Goal: Task Accomplishment & Management: Manage account settings

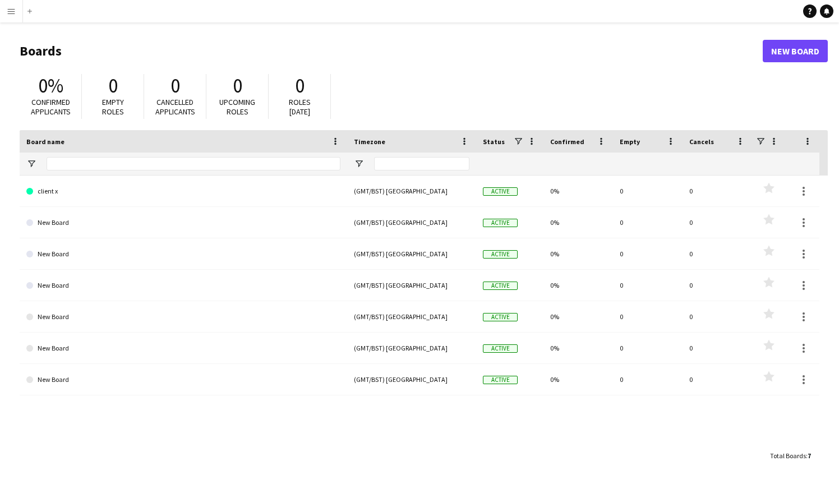
click at [10, 9] on app-icon "Menu" at bounding box center [11, 11] width 9 height 9
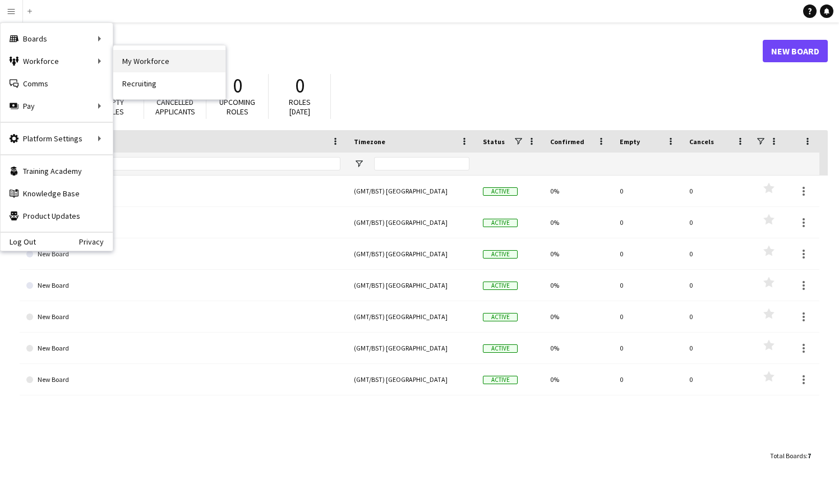
click at [149, 62] on link "My Workforce" at bounding box center [169, 61] width 112 height 22
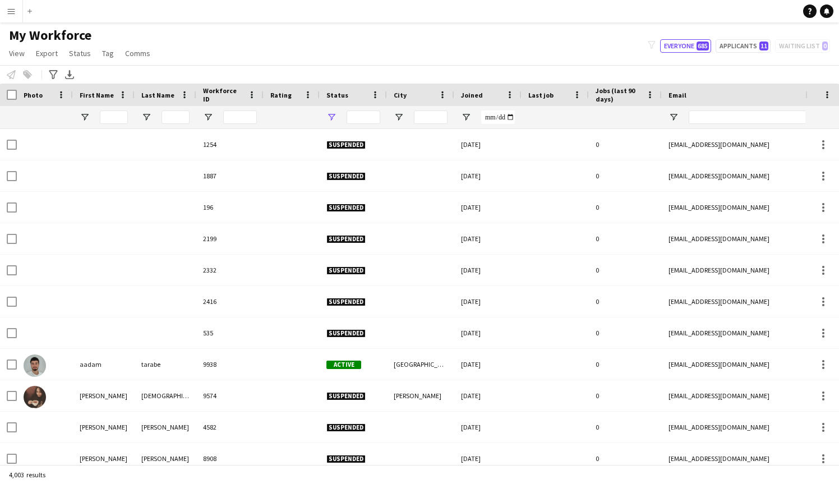
click at [333, 117] on span "Open Filter Menu" at bounding box center [331, 117] width 10 height 10
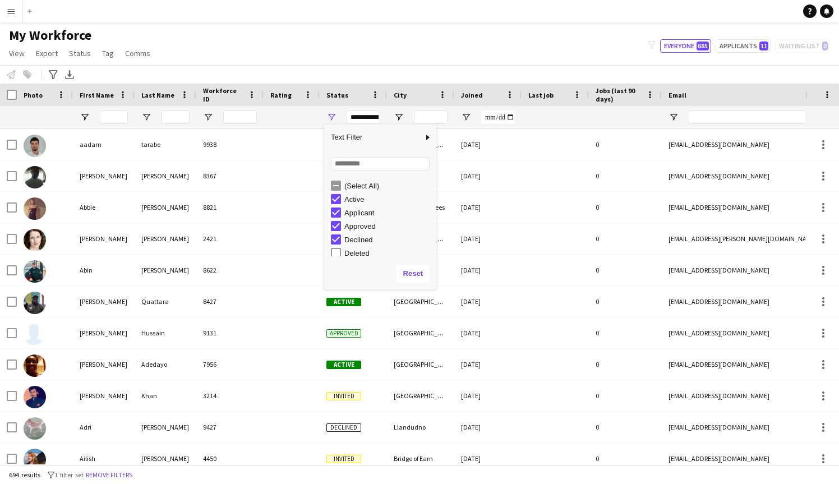
type input "**********"
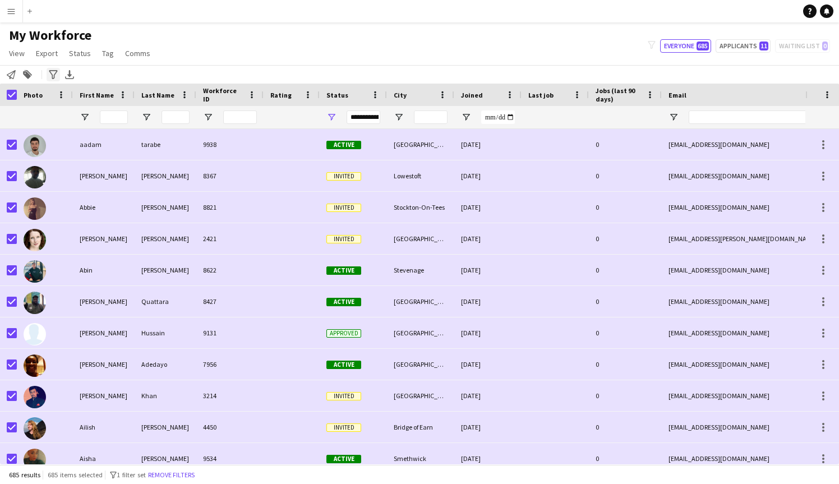
click at [55, 77] on icon "Advanced filters" at bounding box center [53, 74] width 9 height 9
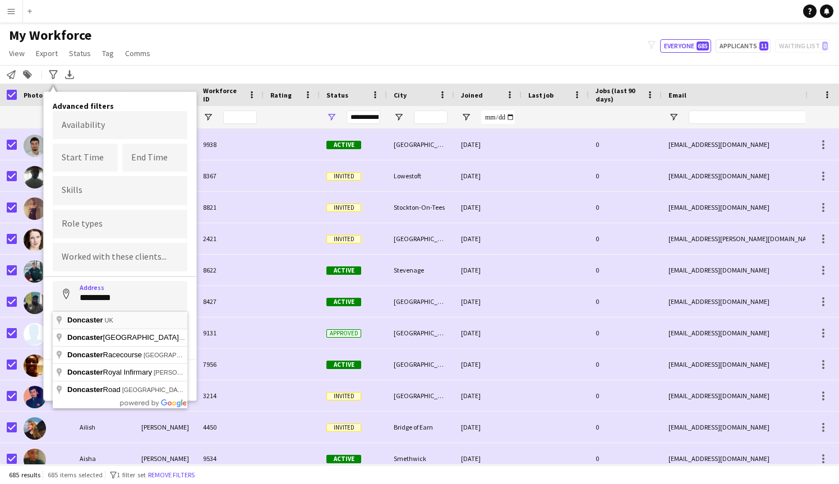
type input "**********"
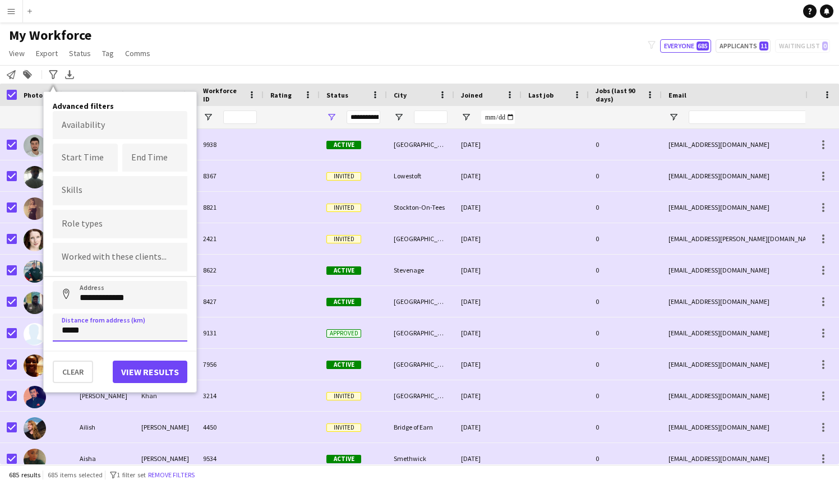
type input "*****"
click at [132, 372] on button "View results" at bounding box center [150, 372] width 75 height 22
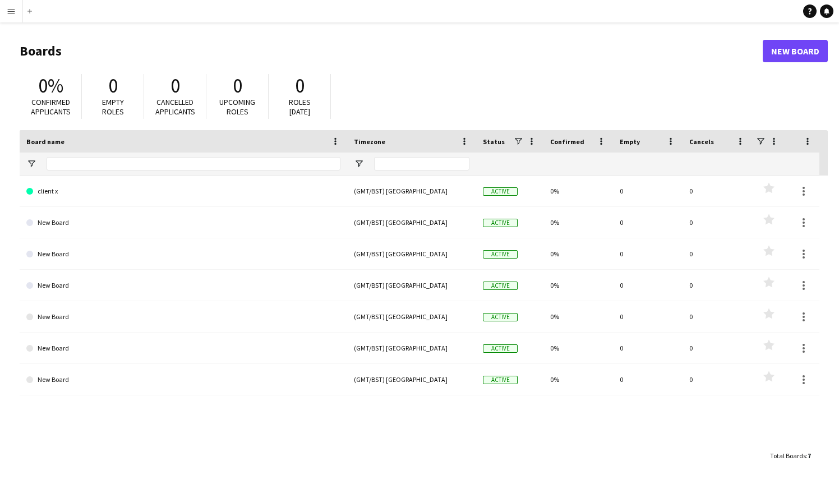
click at [14, 11] on app-icon "Menu" at bounding box center [11, 11] width 9 height 9
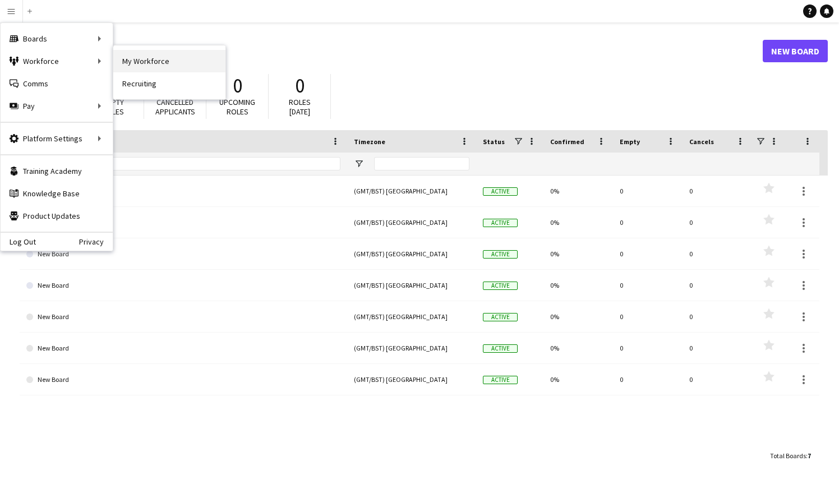
click at [138, 60] on link "My Workforce" at bounding box center [169, 61] width 112 height 22
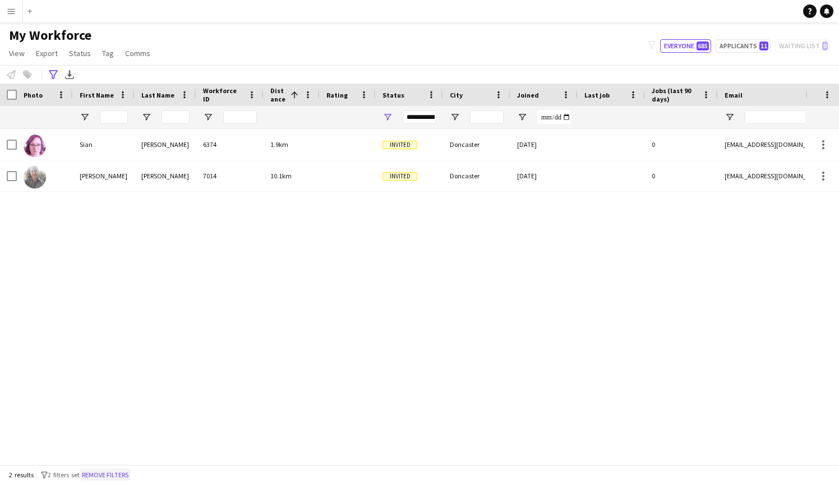
click at [116, 472] on button "Remove filters" at bounding box center [105, 475] width 51 height 12
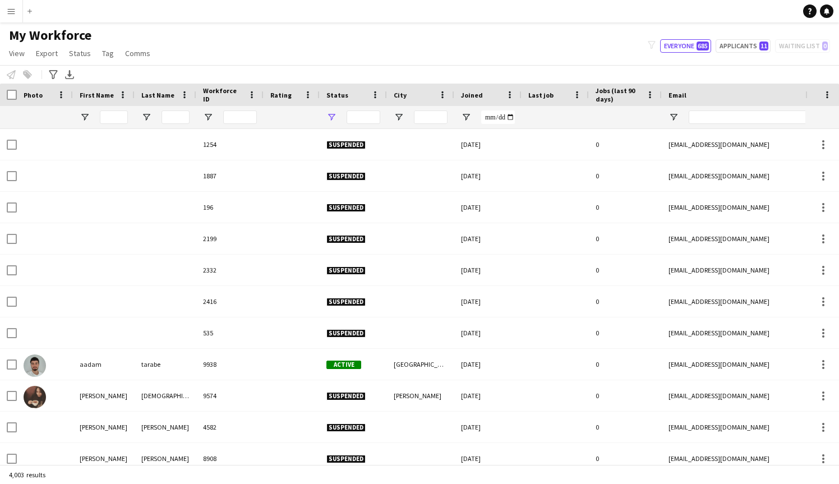
click at [334, 114] on span "Open Filter Menu" at bounding box center [331, 117] width 10 height 10
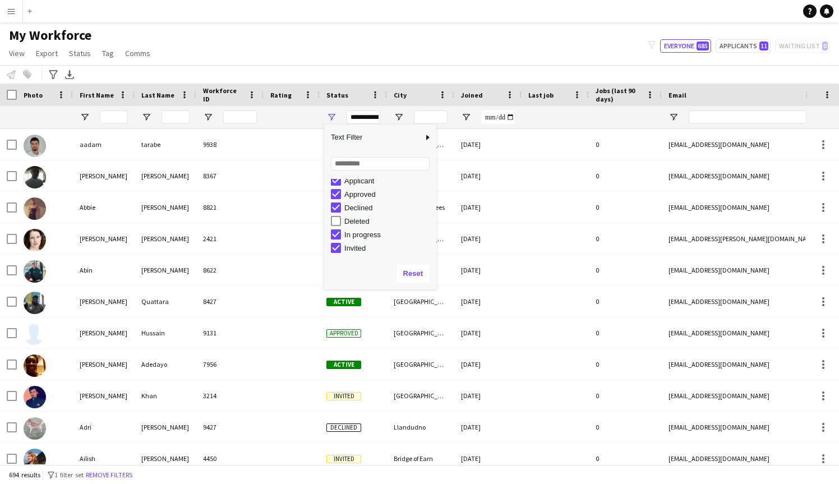
scroll to position [29, 0]
type input "**********"
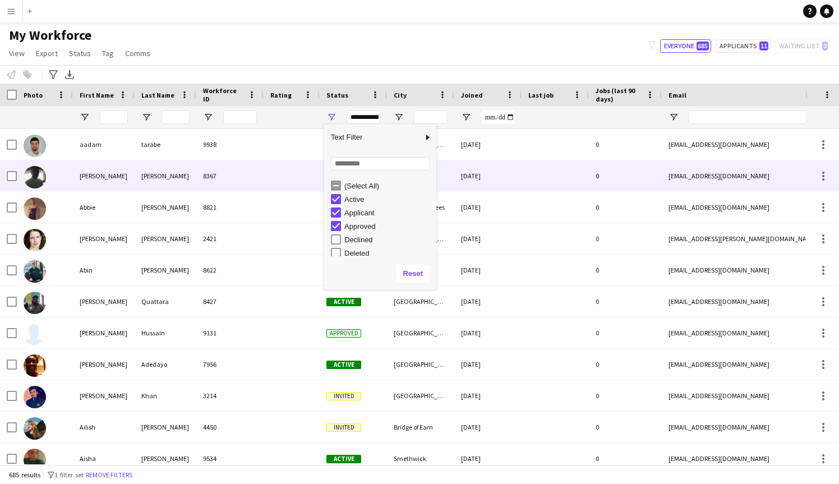
scroll to position [0, 0]
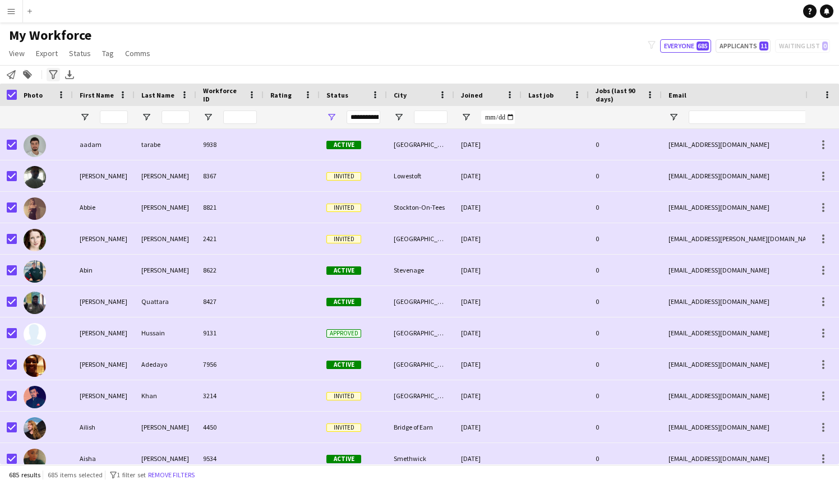
click at [52, 72] on icon "Advanced filters" at bounding box center [53, 74] width 9 height 9
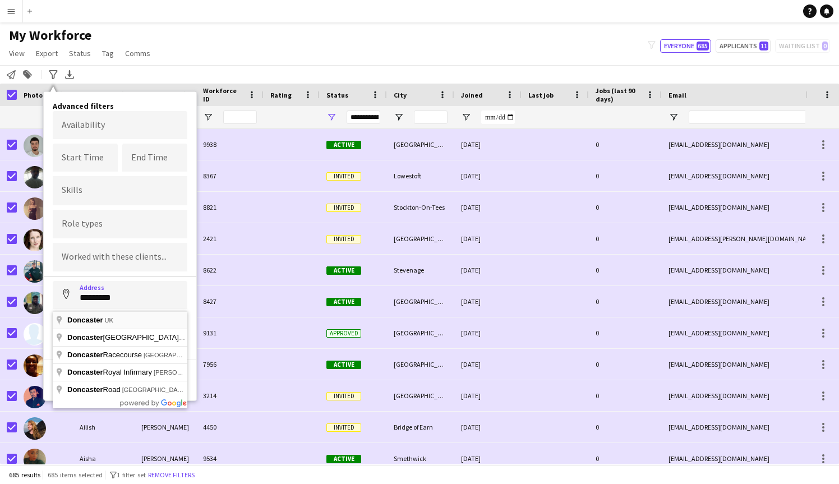
type input "**********"
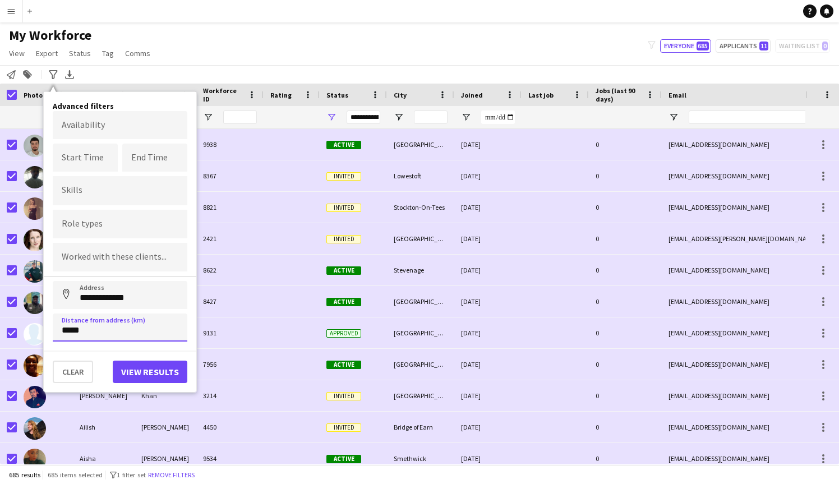
type input "*****"
click at [153, 372] on button "View results" at bounding box center [150, 372] width 75 height 22
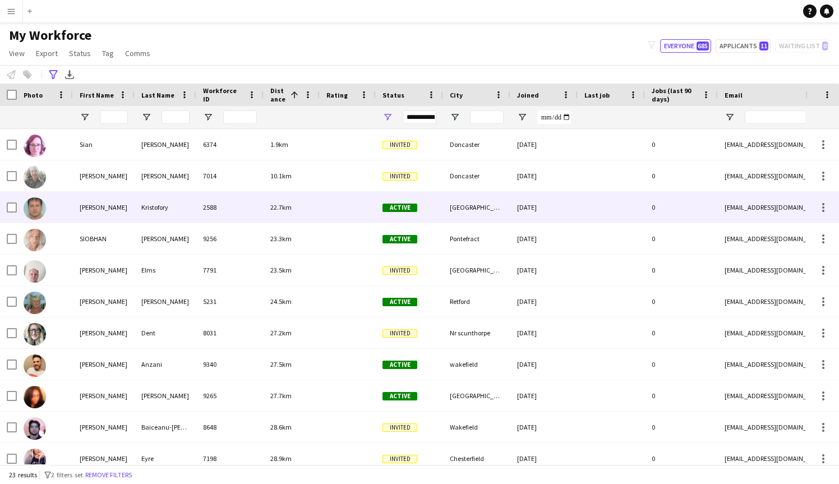
click at [123, 206] on div "[PERSON_NAME]" at bounding box center [104, 207] width 62 height 31
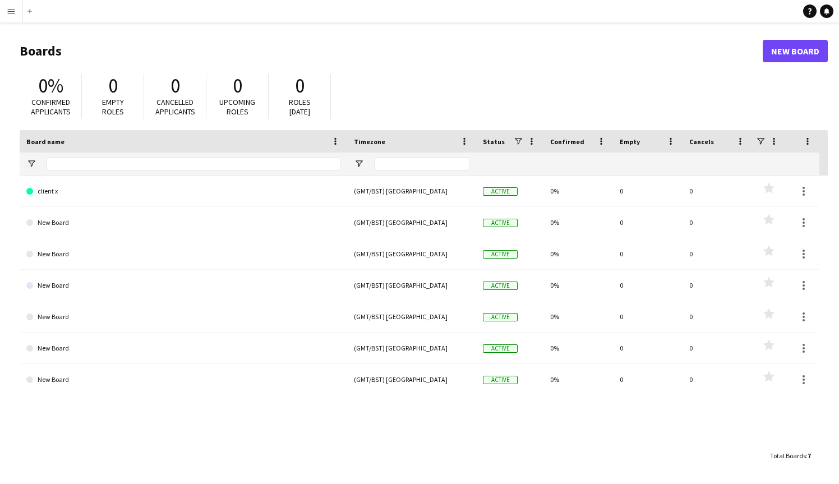
click at [10, 12] on app-icon "Menu" at bounding box center [11, 11] width 9 height 9
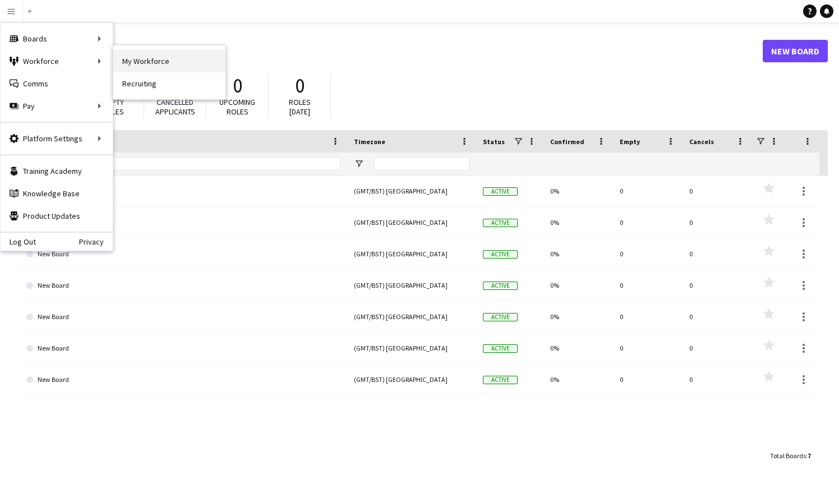
click at [146, 57] on link "My Workforce" at bounding box center [169, 61] width 112 height 22
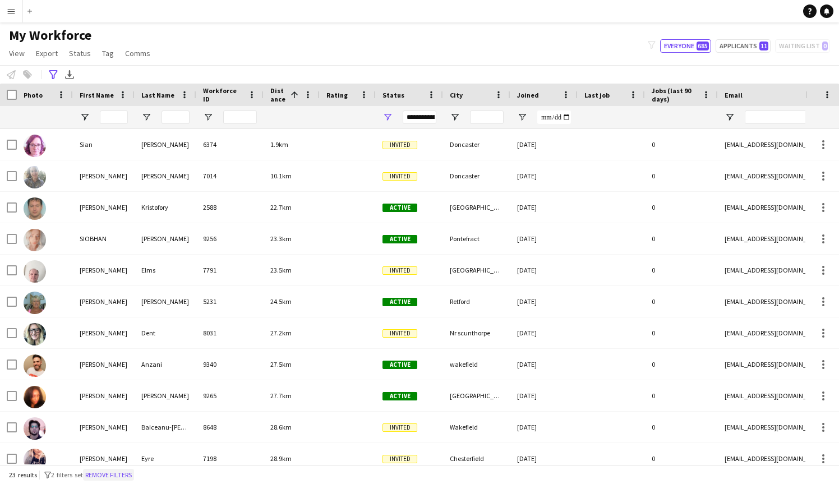
click at [125, 477] on button "Remove filters" at bounding box center [108, 475] width 51 height 12
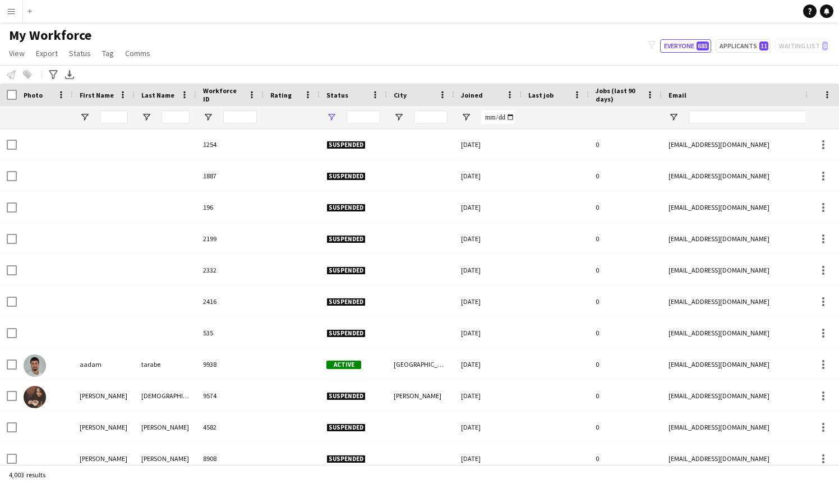
click at [333, 118] on span "Open Filter Menu" at bounding box center [331, 117] width 10 height 10
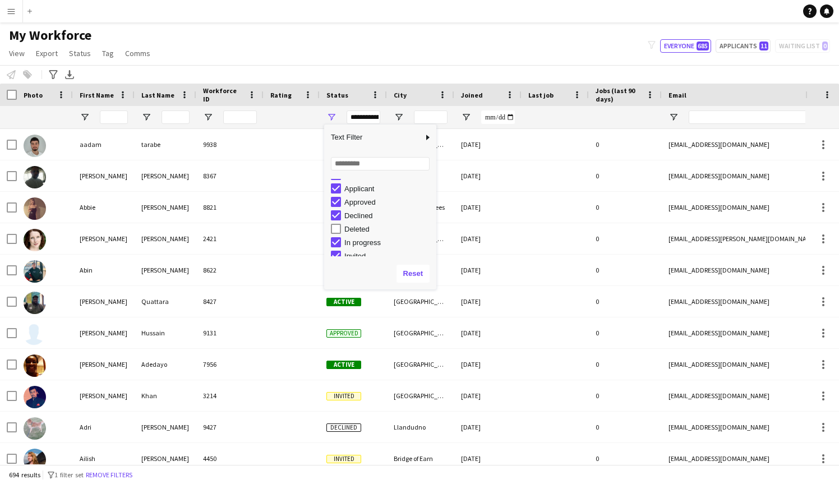
scroll to position [22, 0]
type input "**********"
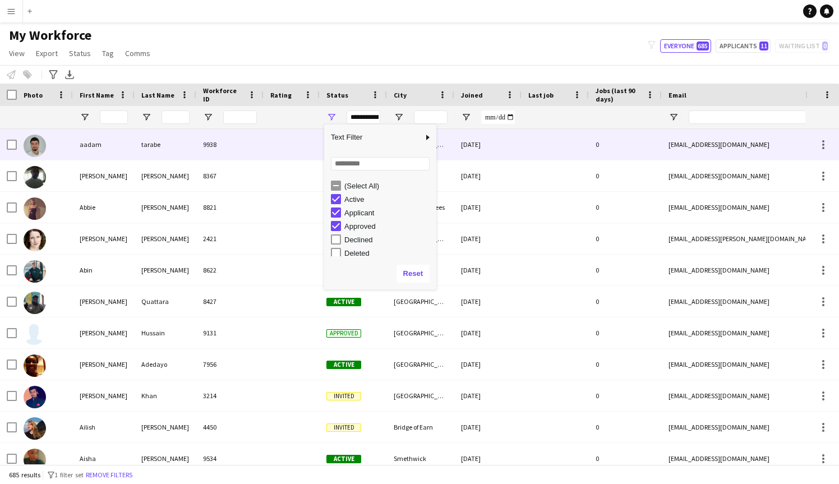
scroll to position [0, 0]
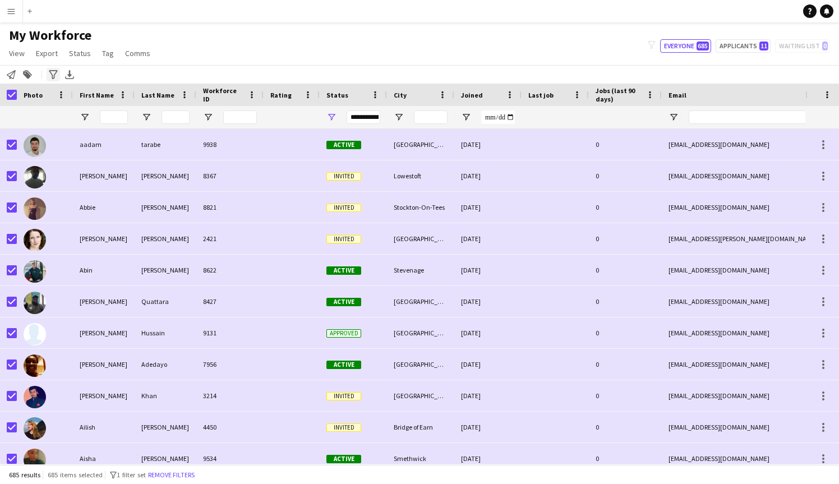
click at [52, 75] on icon at bounding box center [53, 74] width 8 height 9
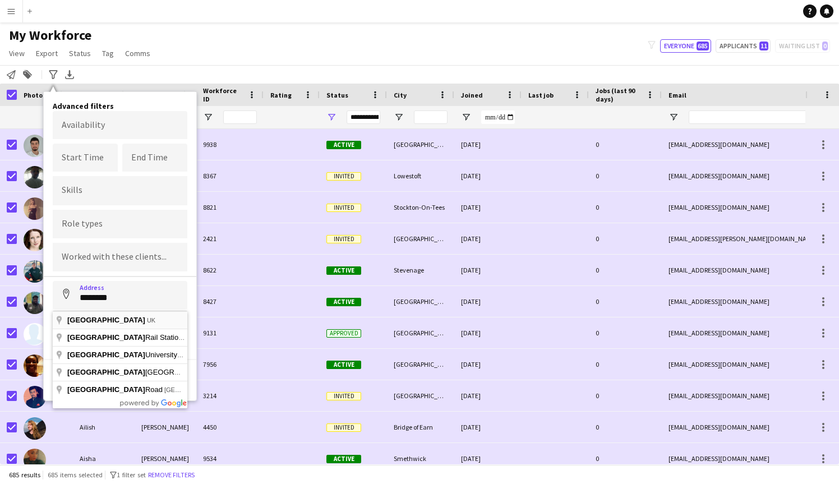
type input "**********"
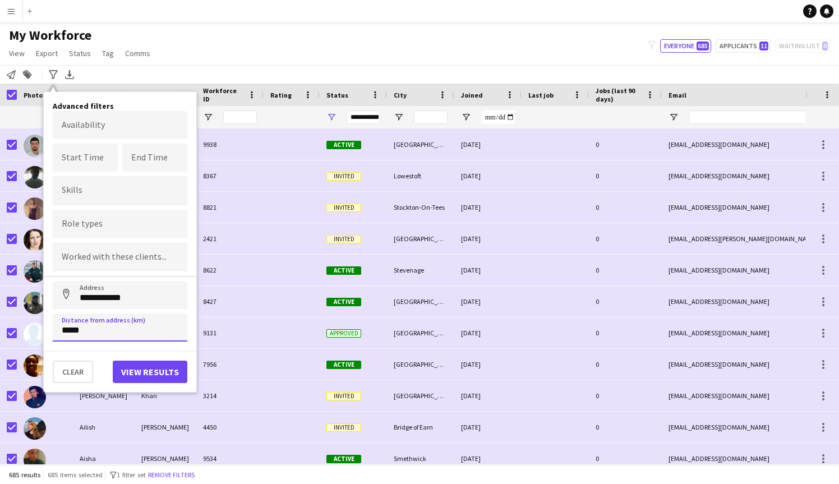
type input "*****"
click at [138, 371] on button "View results" at bounding box center [150, 372] width 75 height 22
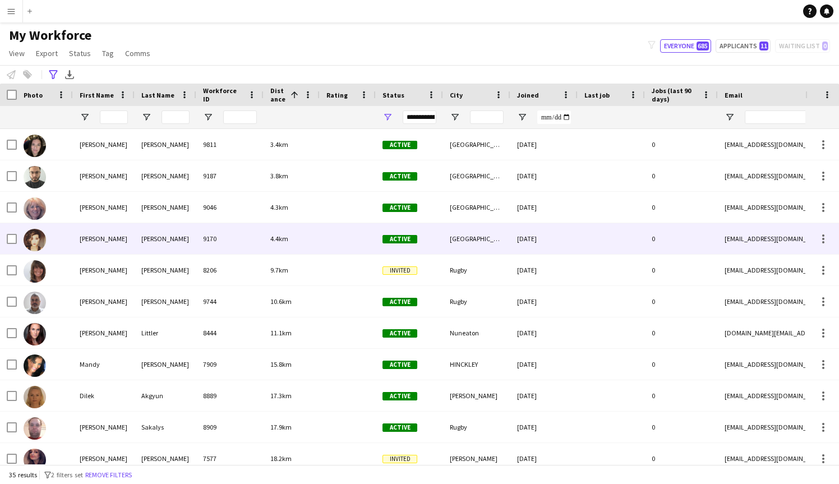
click at [154, 232] on div "[PERSON_NAME]" at bounding box center [166, 238] width 62 height 31
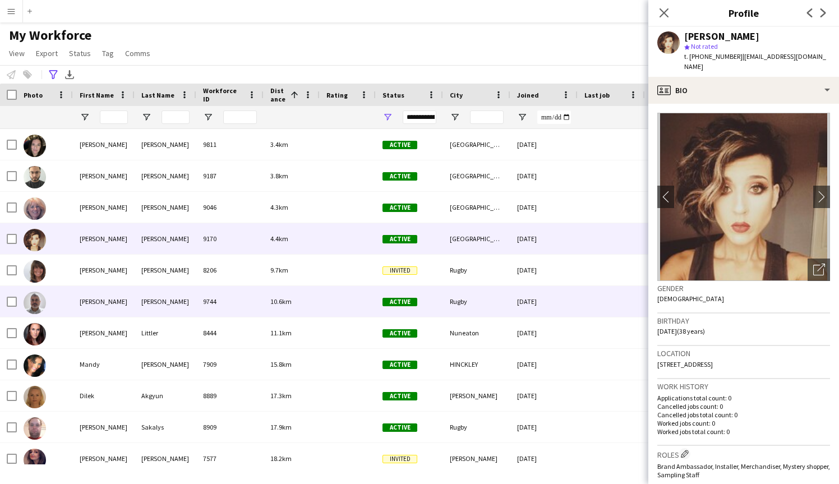
click at [141, 303] on div "[PERSON_NAME]" at bounding box center [166, 301] width 62 height 31
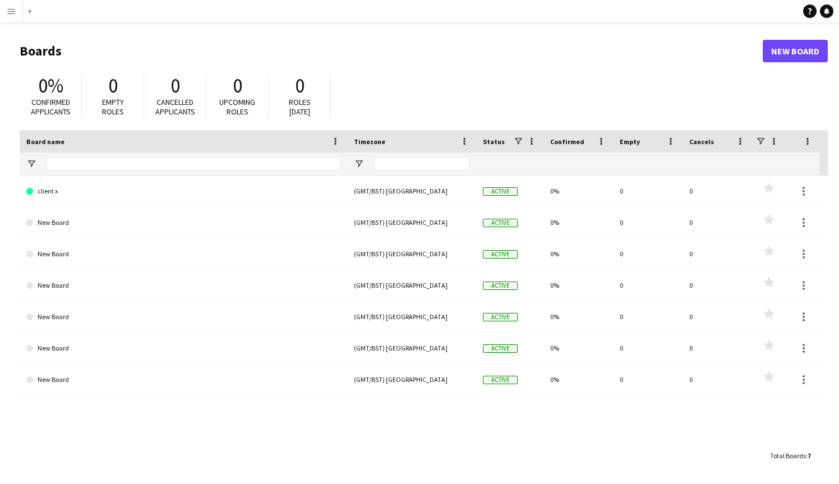
click at [17, 11] on button "Menu" at bounding box center [11, 11] width 22 height 22
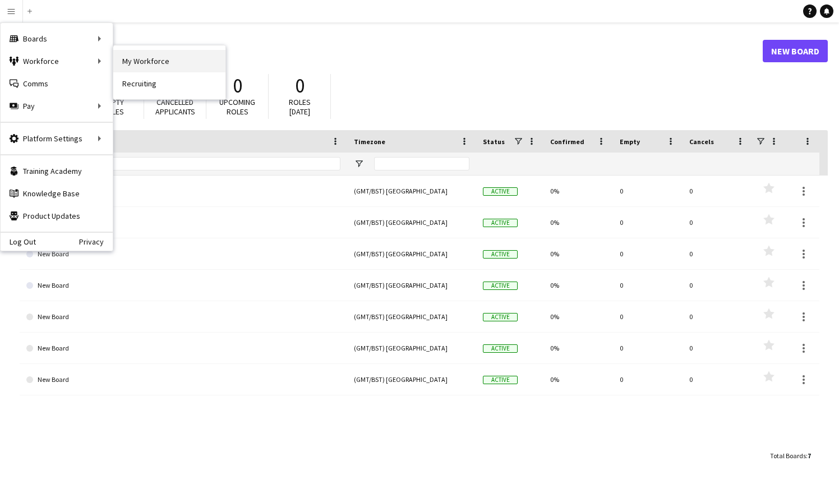
click at [131, 61] on link "My Workforce" at bounding box center [169, 61] width 112 height 22
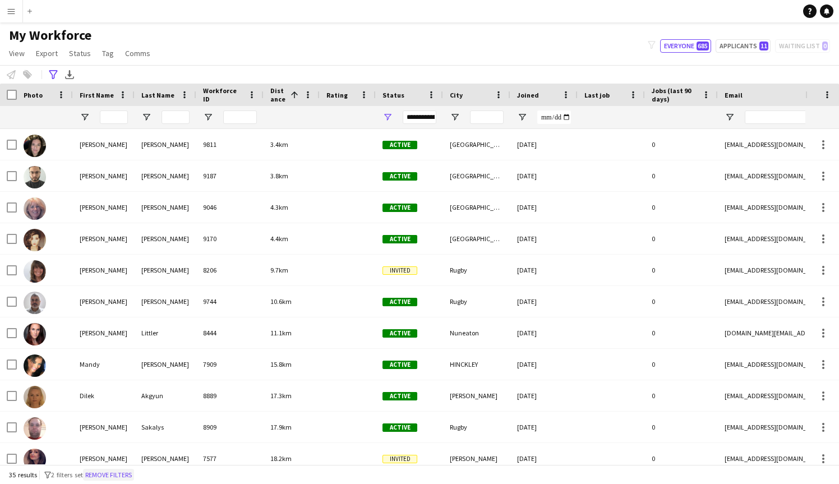
click at [132, 473] on button "Remove filters" at bounding box center [108, 475] width 51 height 12
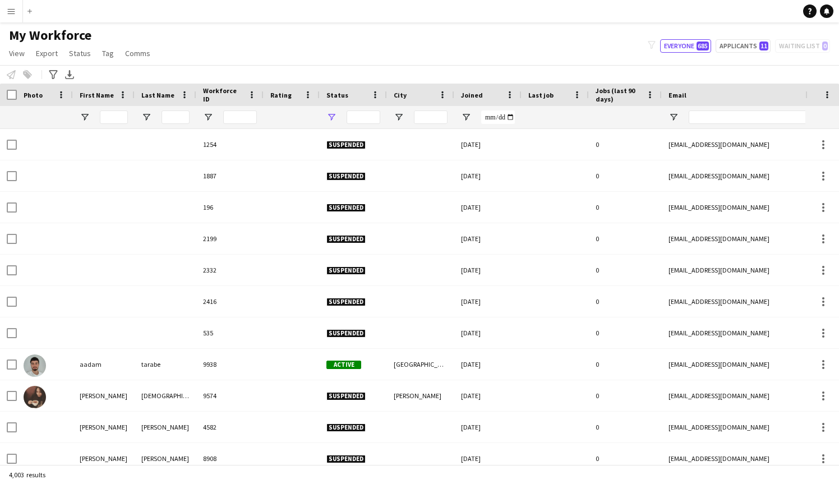
click at [333, 119] on span "Open Filter Menu" at bounding box center [331, 117] width 10 height 10
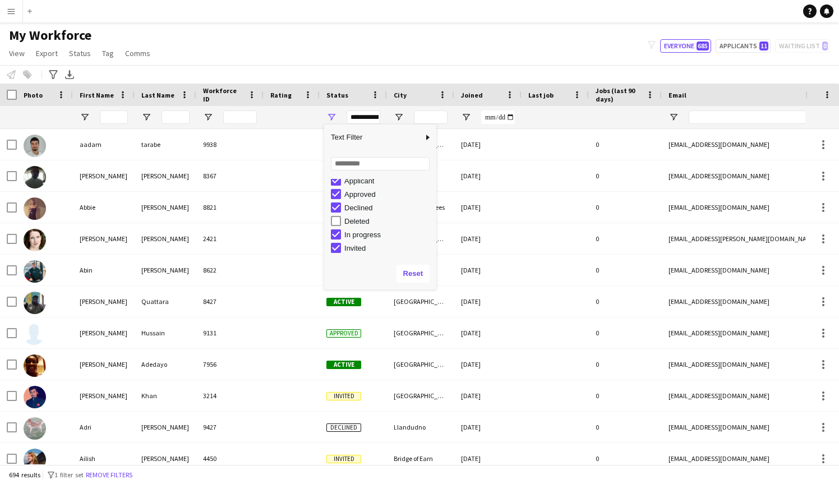
scroll to position [28, 0]
type input "**********"
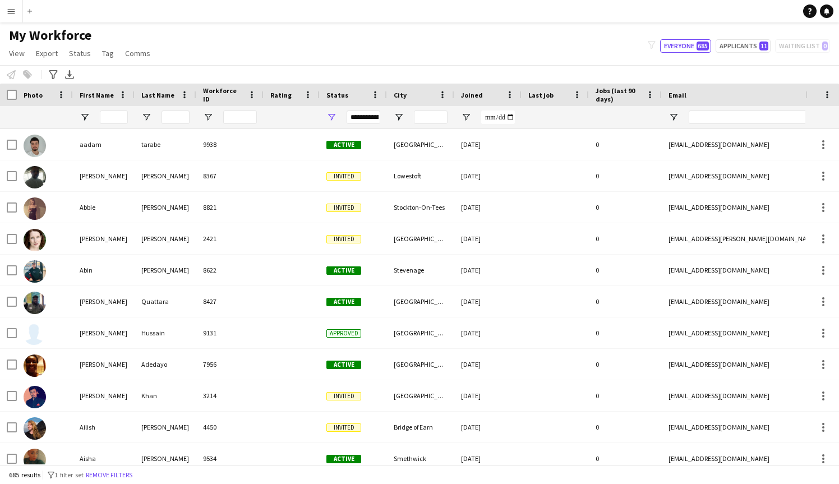
click at [27, 113] on div at bounding box center [45, 117] width 43 height 22
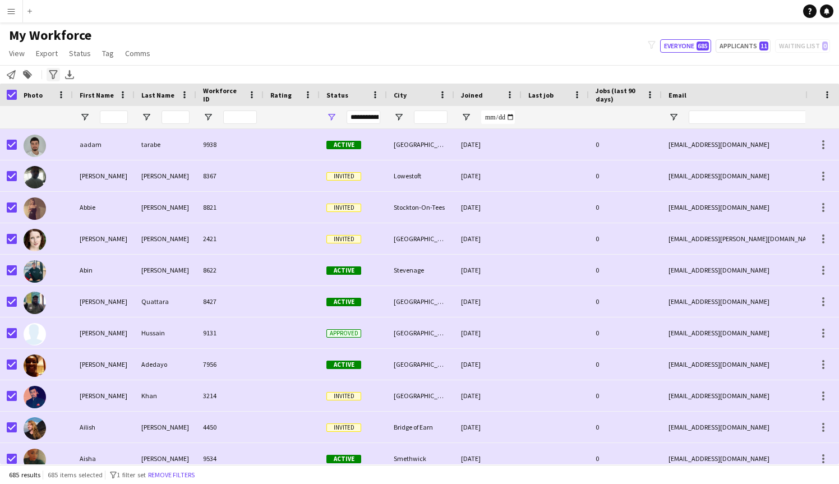
click at [53, 76] on icon "Advanced filters" at bounding box center [53, 74] width 9 height 9
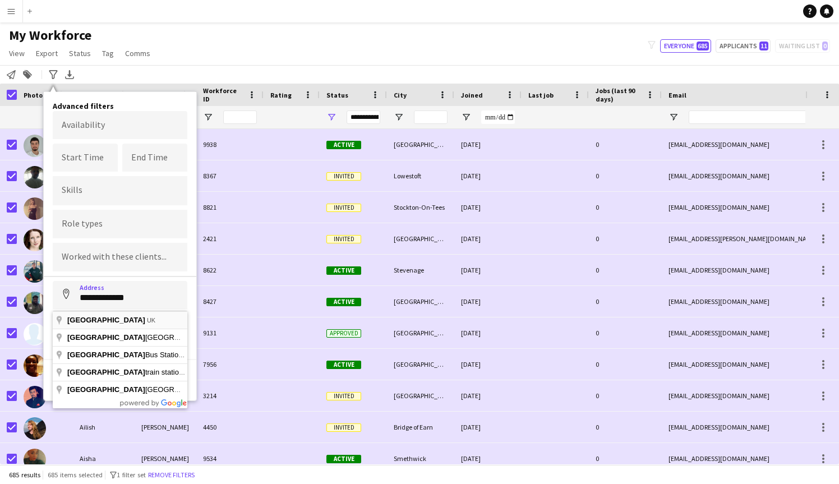
type input "**********"
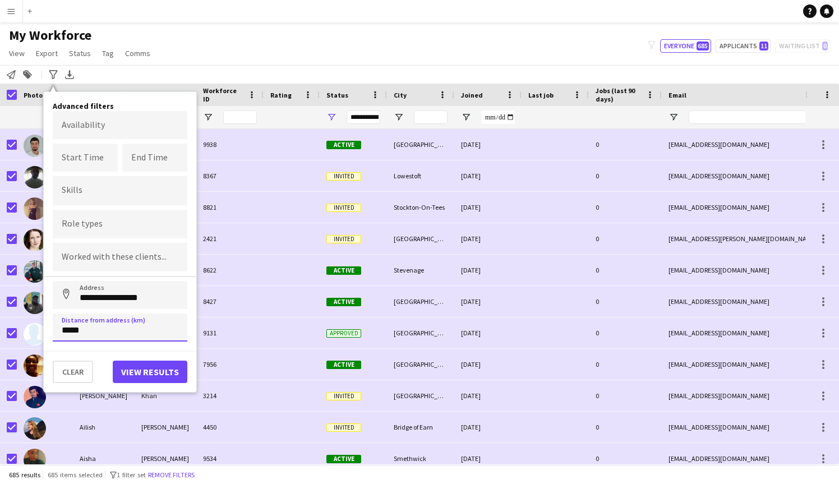
type input "*****"
click at [146, 371] on button "View results" at bounding box center [150, 372] width 75 height 22
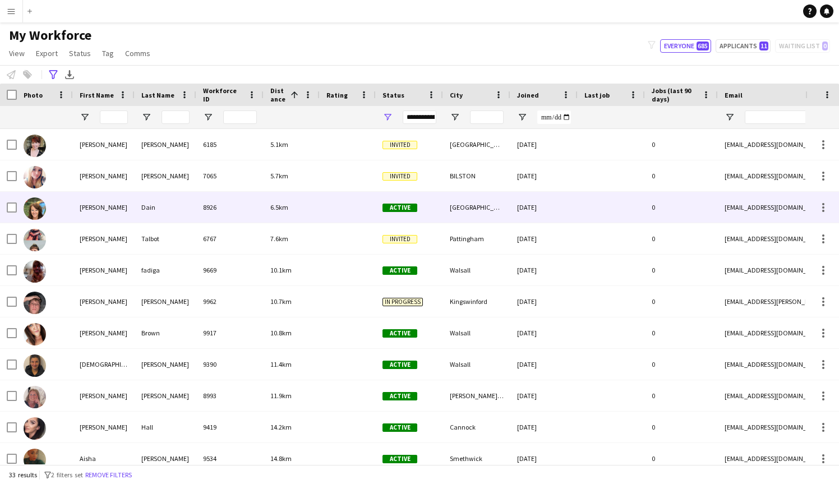
click at [121, 204] on div "[PERSON_NAME]" at bounding box center [104, 207] width 62 height 31
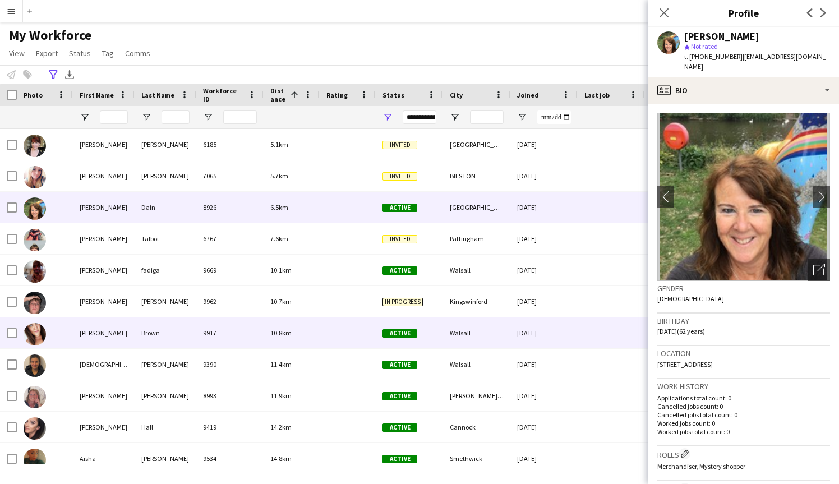
click at [98, 333] on div "[PERSON_NAME]" at bounding box center [104, 332] width 62 height 31
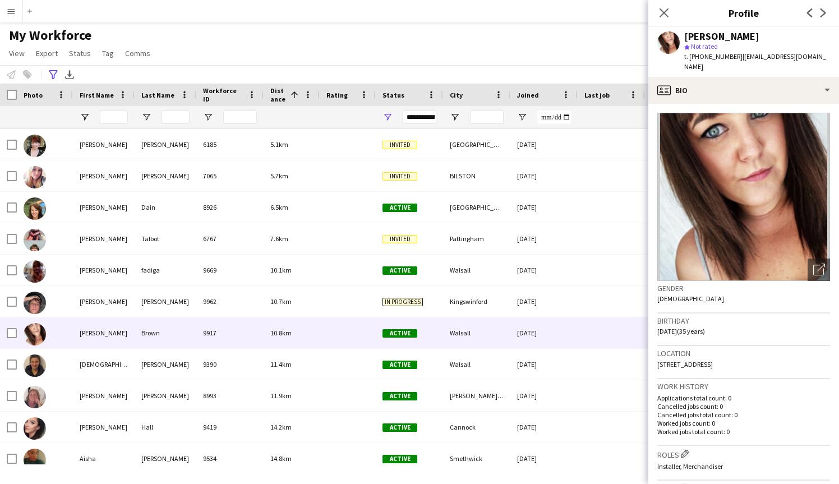
scroll to position [0, 0]
click at [661, 10] on icon at bounding box center [663, 12] width 11 height 11
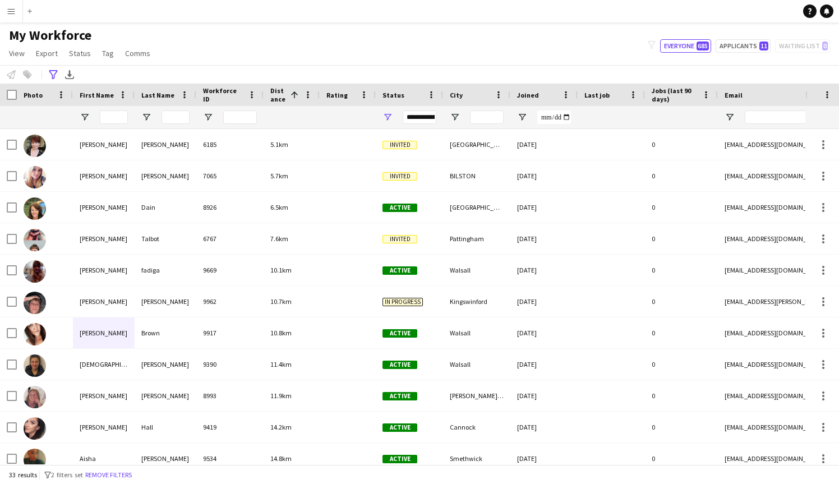
click at [17, 13] on button "Menu" at bounding box center [11, 11] width 22 height 22
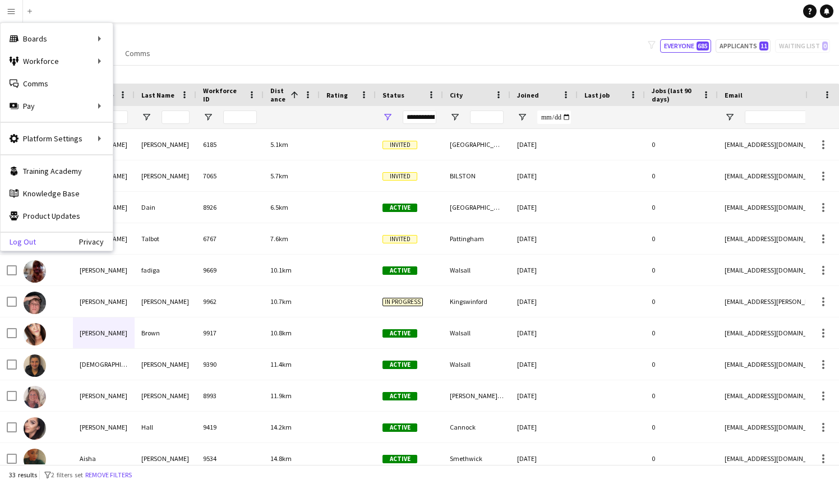
click at [26, 239] on link "Log Out" at bounding box center [18, 241] width 35 height 9
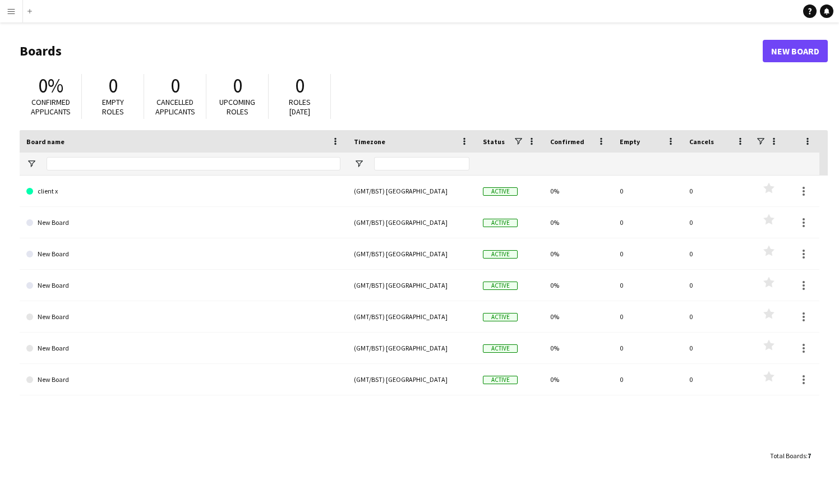
click at [8, 11] on app-icon "Menu" at bounding box center [11, 11] width 9 height 9
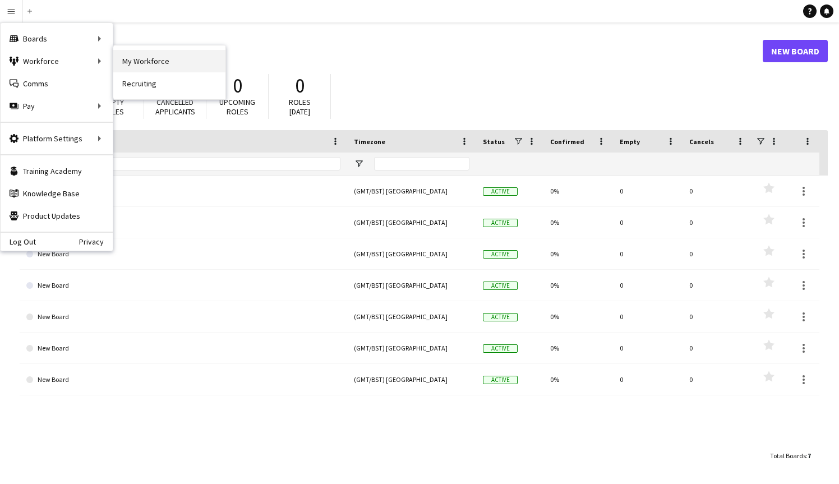
click at [126, 59] on link "My Workforce" at bounding box center [169, 61] width 112 height 22
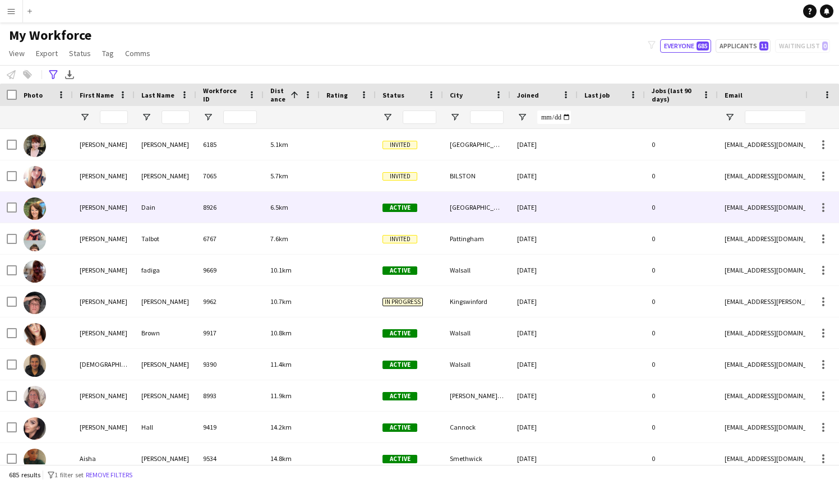
type input "**********"
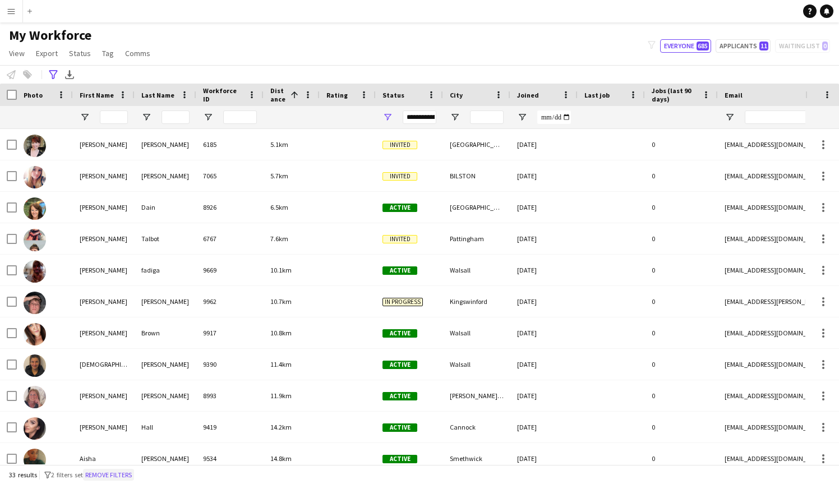
click at [134, 480] on button "Remove filters" at bounding box center [108, 475] width 51 height 12
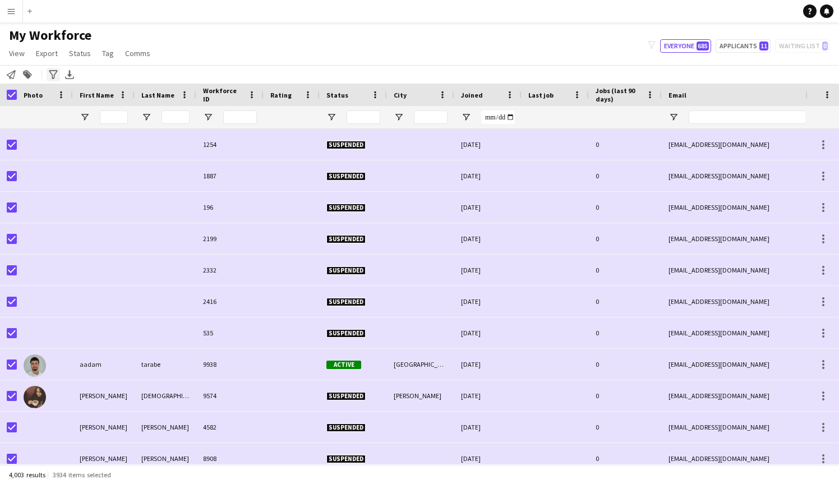
click at [54, 73] on icon "Advanced filters" at bounding box center [53, 74] width 9 height 9
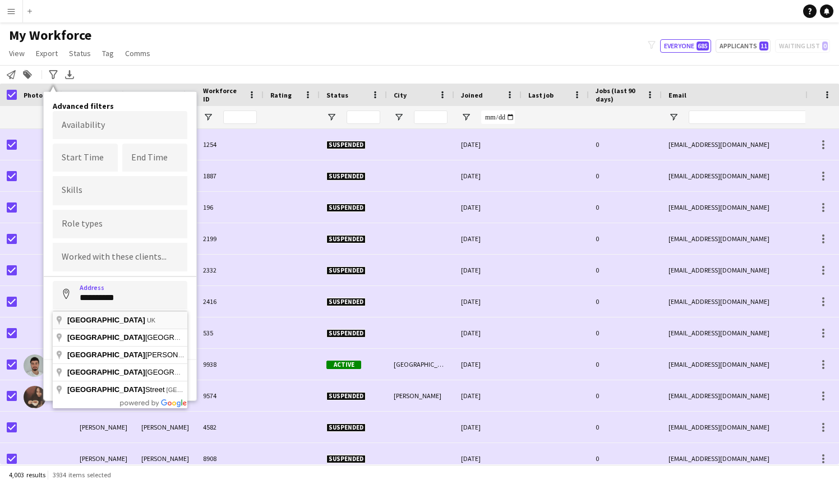
type input "**********"
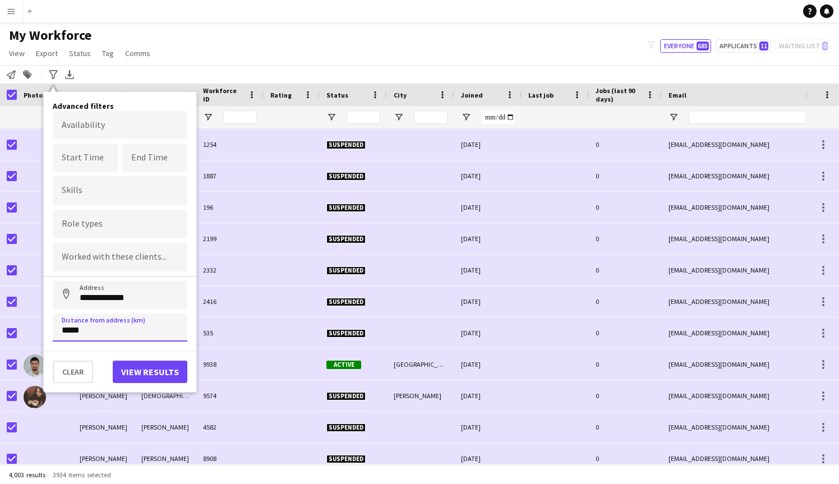
type input "*****"
click at [139, 370] on button "View results" at bounding box center [150, 372] width 75 height 22
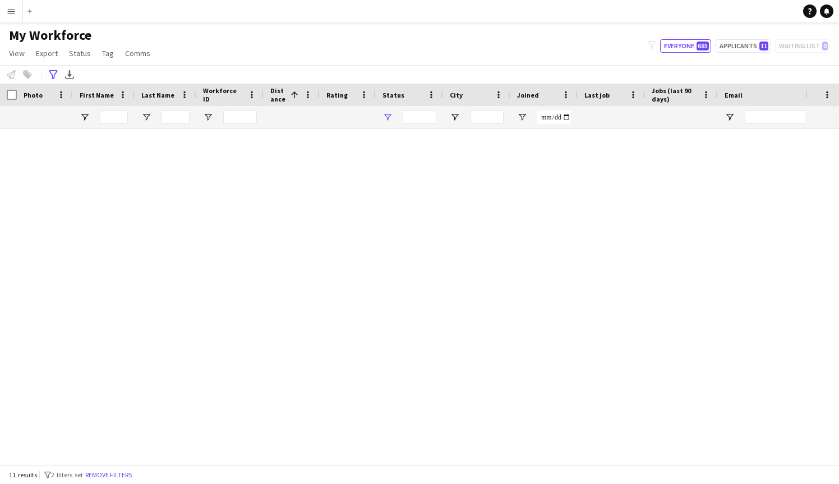
type input "**********"
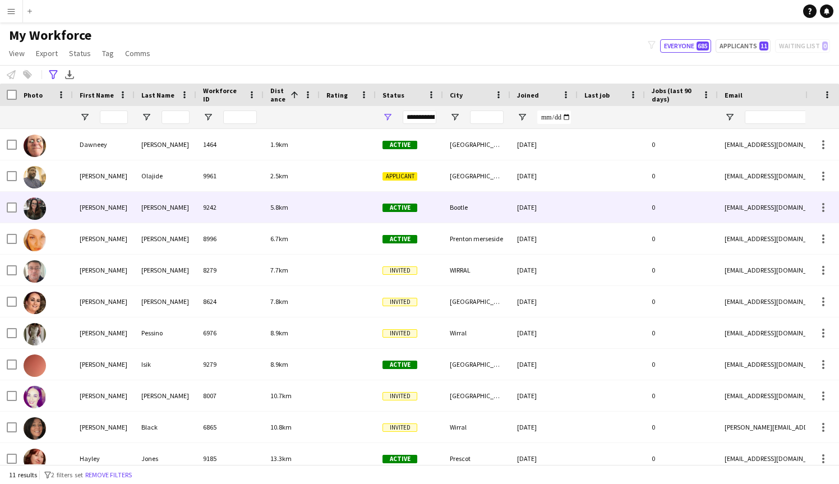
click at [59, 214] on div at bounding box center [45, 207] width 56 height 31
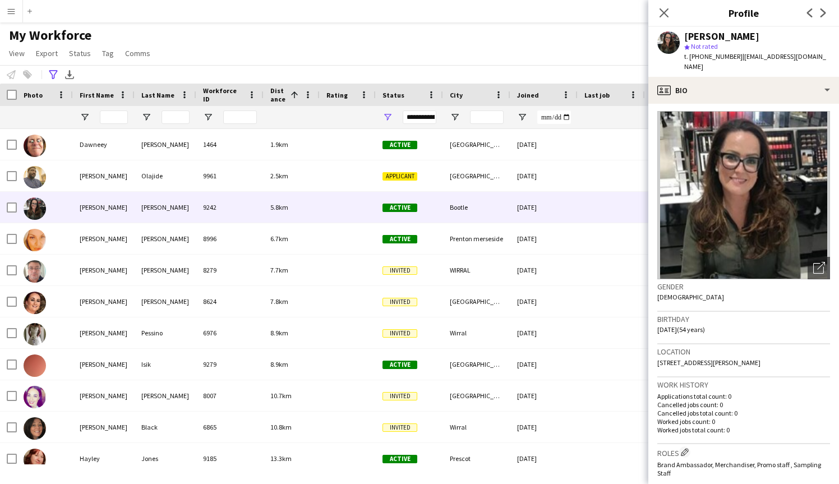
scroll to position [10, 0]
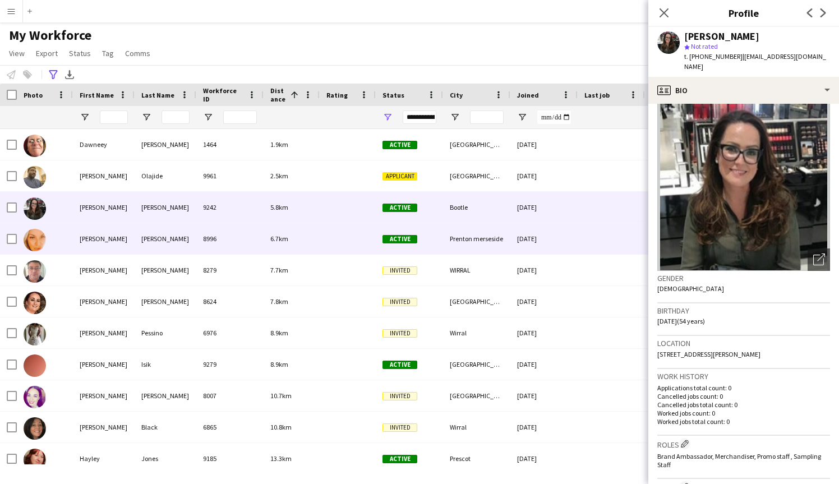
click at [111, 242] on div "Wendy" at bounding box center [104, 238] width 62 height 31
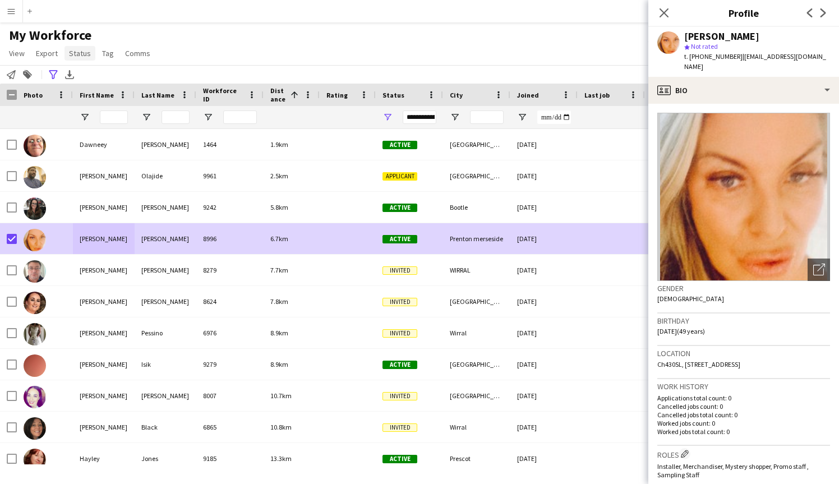
click at [77, 55] on span "Status" at bounding box center [80, 53] width 22 height 10
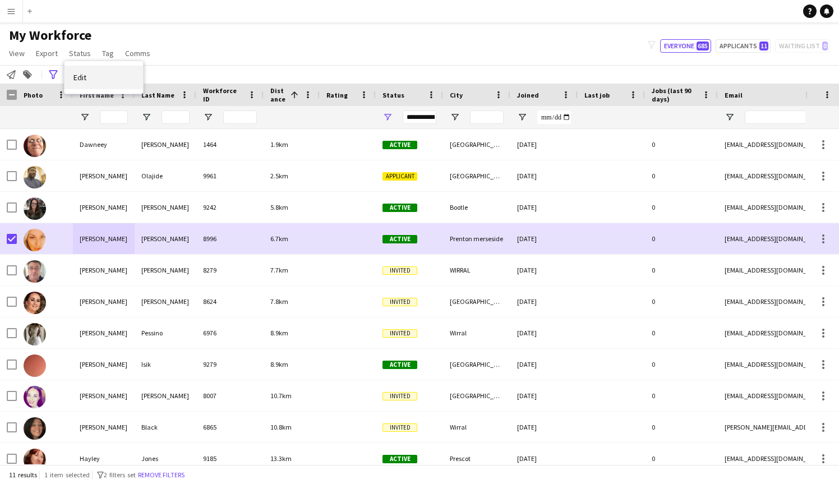
click at [75, 75] on span "Edit" at bounding box center [79, 77] width 13 height 10
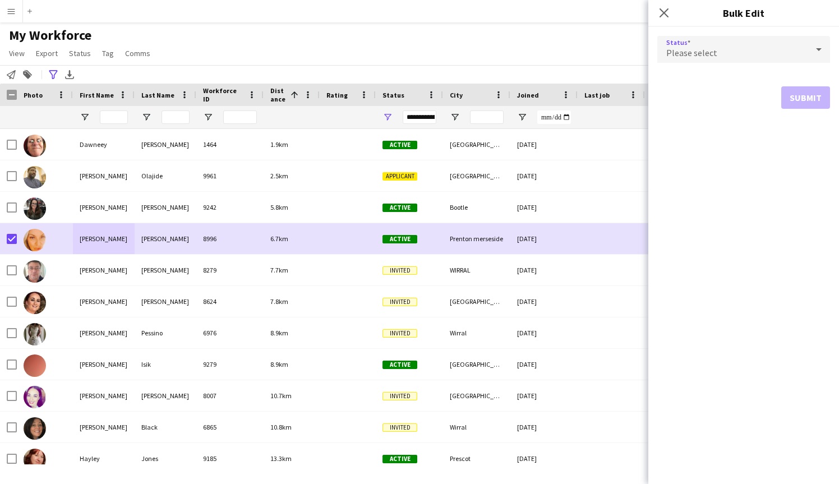
click at [810, 49] on div at bounding box center [819, 49] width 22 height 22
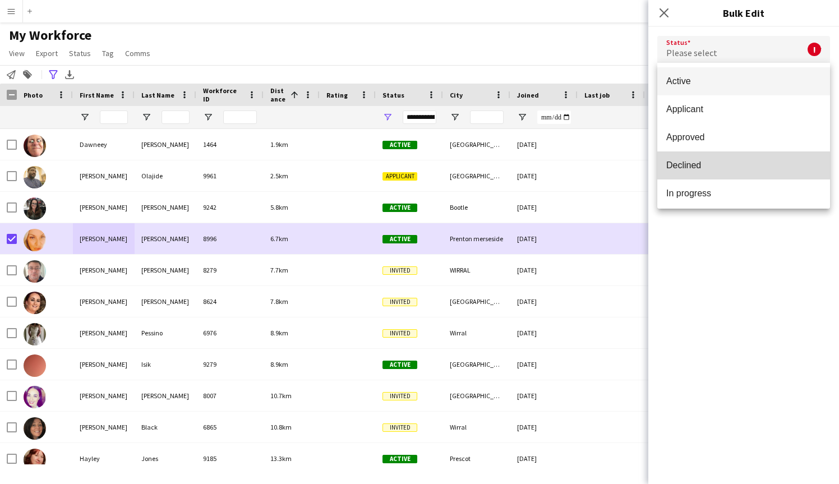
click at [699, 168] on span "Declined" at bounding box center [743, 165] width 155 height 11
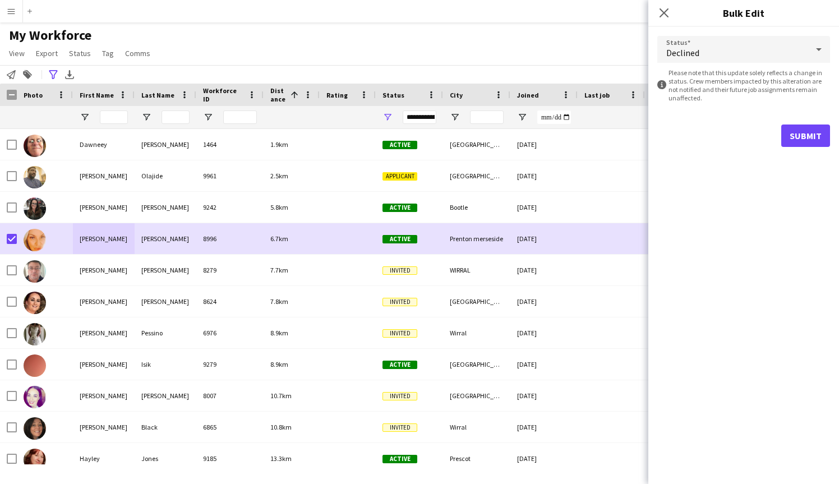
click at [806, 139] on button "Submit" at bounding box center [805, 136] width 49 height 22
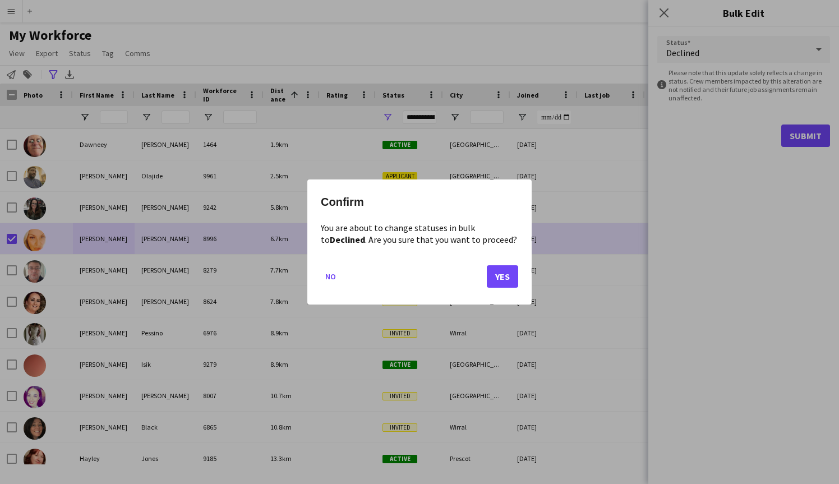
click at [503, 279] on button "Yes" at bounding box center [502, 276] width 31 height 22
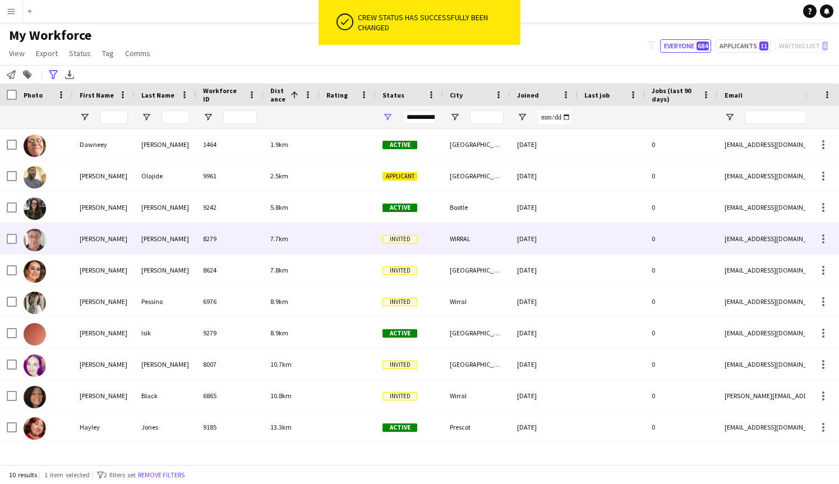
click at [78, 239] on div "steven" at bounding box center [104, 238] width 62 height 31
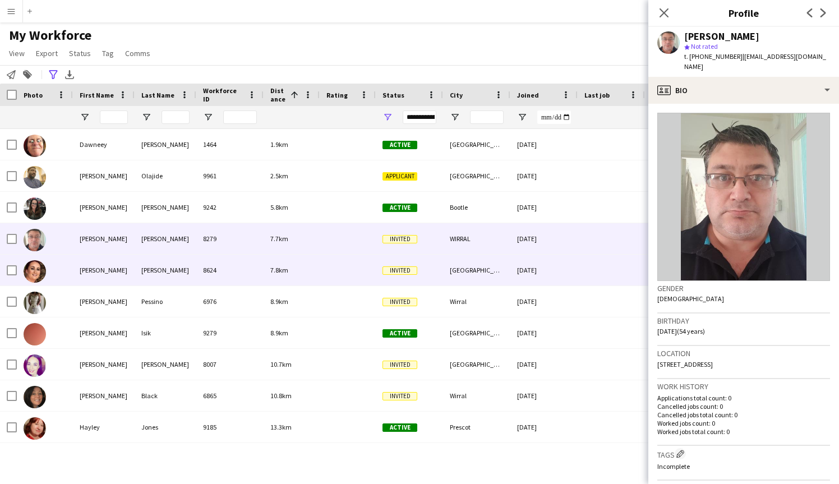
click at [90, 273] on div "Lesley" at bounding box center [104, 270] width 62 height 31
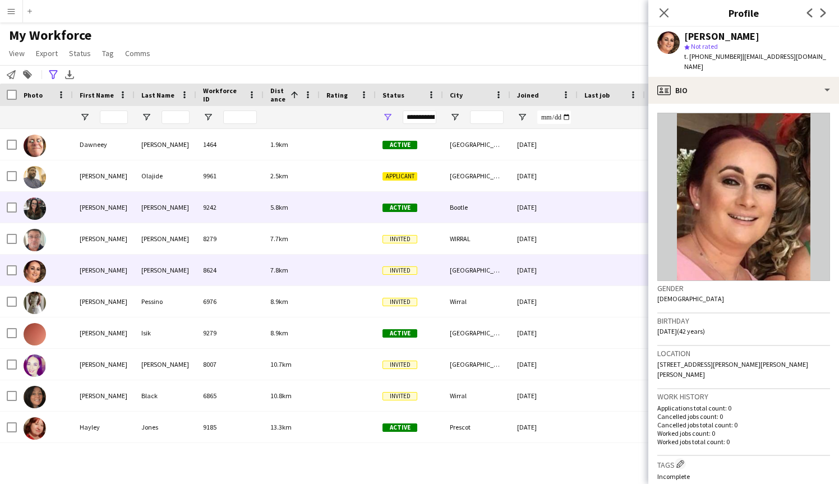
click at [80, 211] on div "[PERSON_NAME]" at bounding box center [104, 207] width 62 height 31
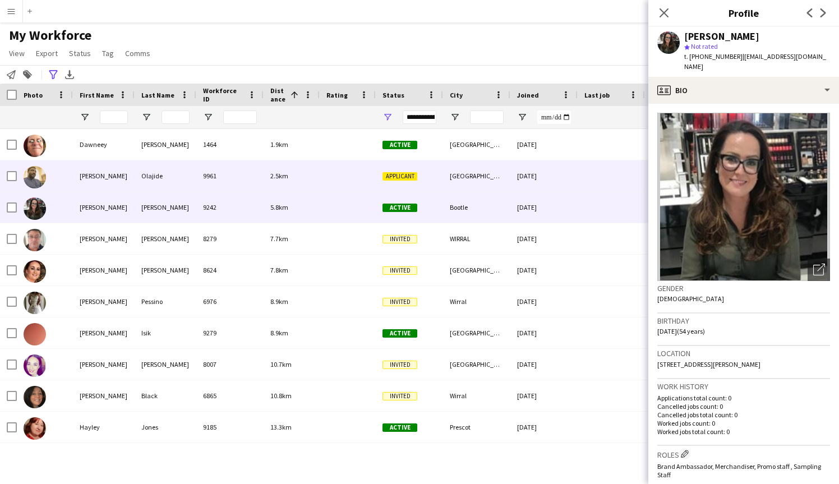
click at [89, 177] on div "Olaoluwa Richards" at bounding box center [104, 175] width 62 height 31
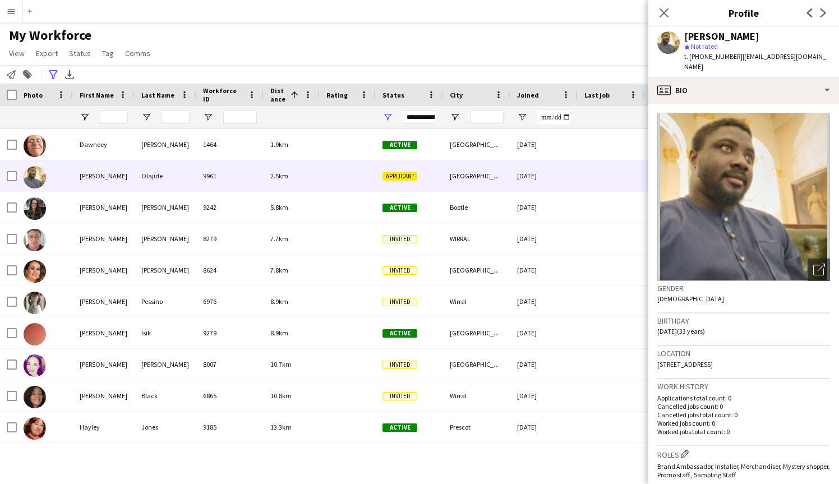
scroll to position [0, 0]
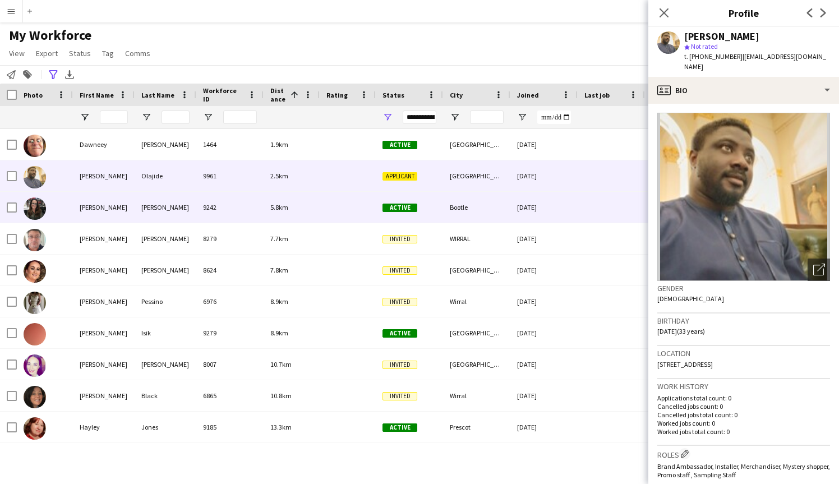
click at [40, 206] on img at bounding box center [35, 208] width 22 height 22
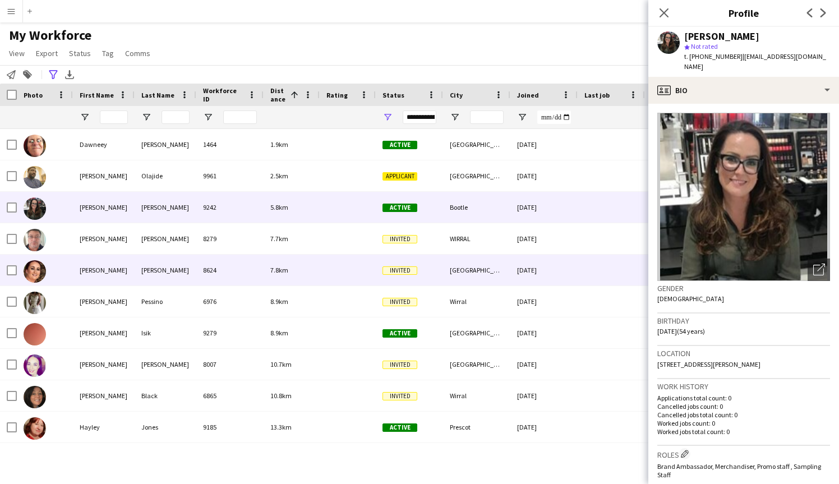
click at [35, 277] on img at bounding box center [35, 271] width 22 height 22
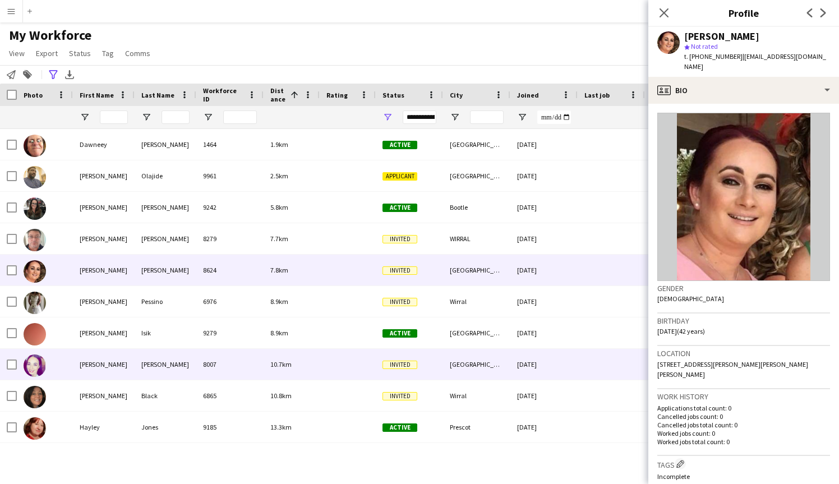
click at [72, 362] on div at bounding box center [45, 364] width 56 height 31
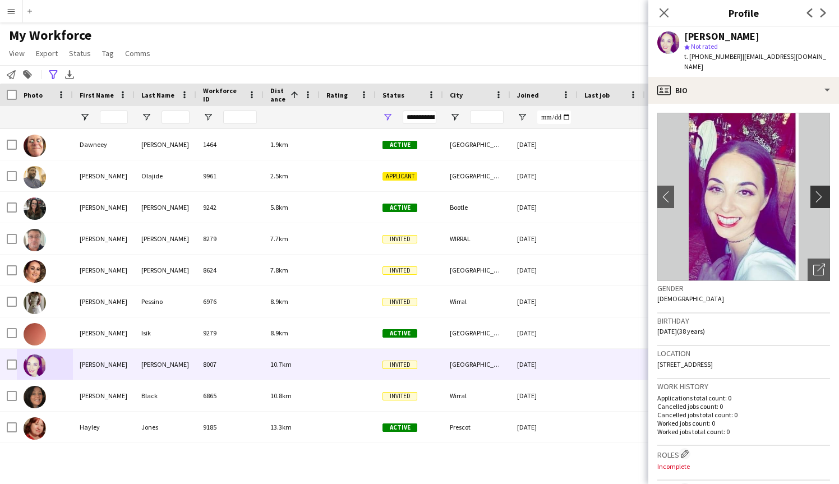
click at [822, 191] on app-icon "chevron-right" at bounding box center [821, 197] width 17 height 12
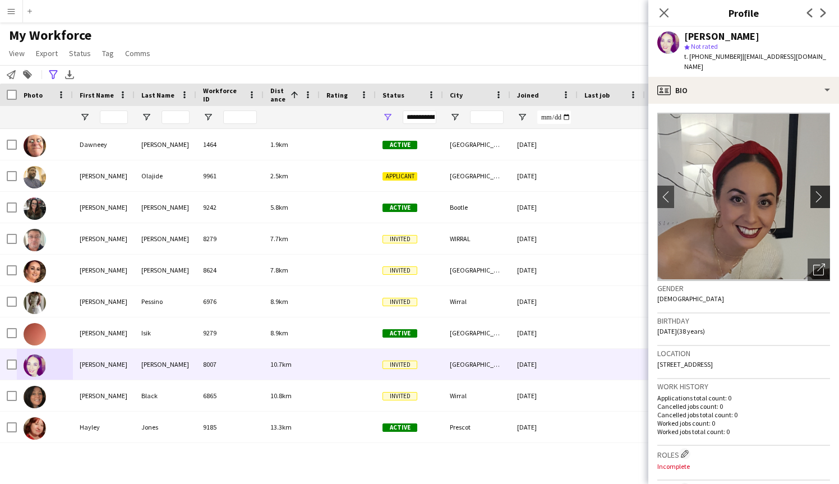
click at [821, 191] on app-icon "chevron-right" at bounding box center [821, 197] width 17 height 12
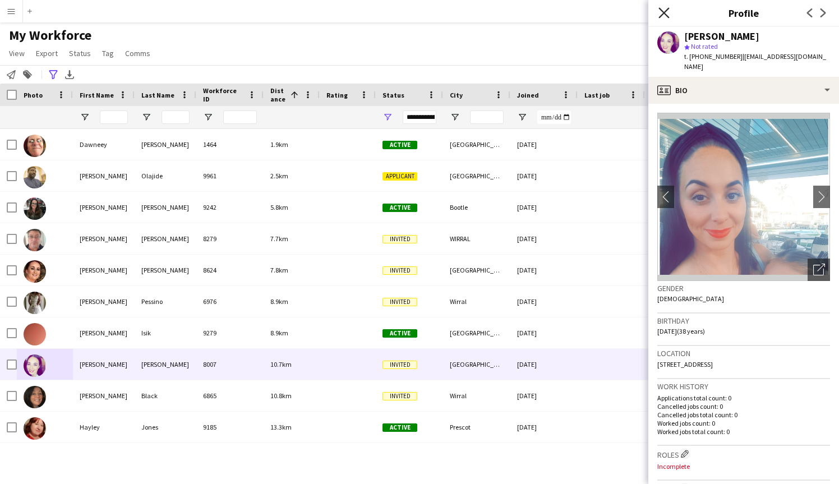
click at [667, 13] on icon "Close pop-in" at bounding box center [663, 12] width 11 height 11
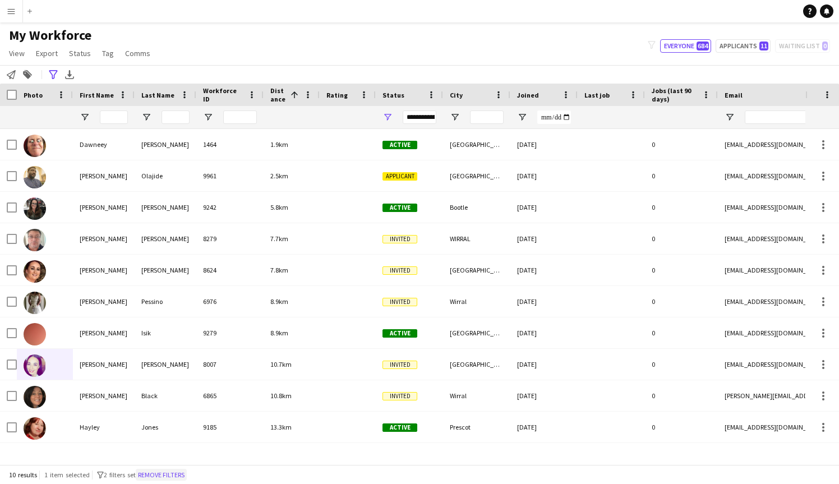
click at [177, 471] on button "Remove filters" at bounding box center [161, 475] width 51 height 12
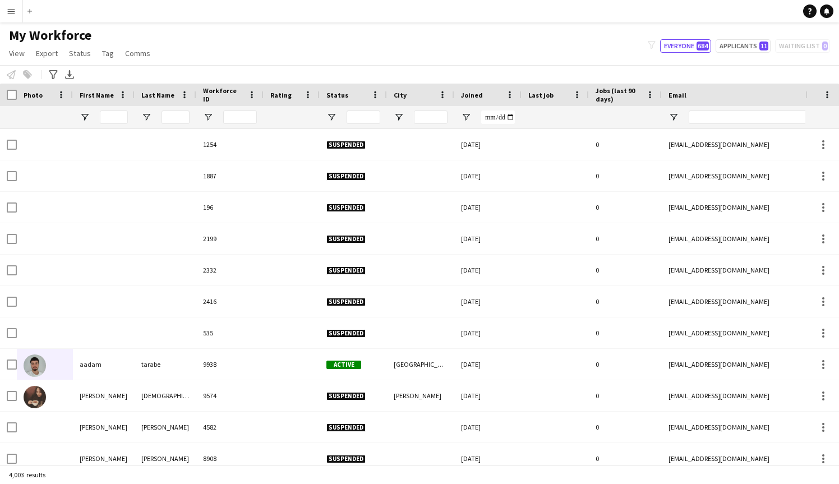
click at [8, 6] on button "Menu" at bounding box center [11, 11] width 22 height 22
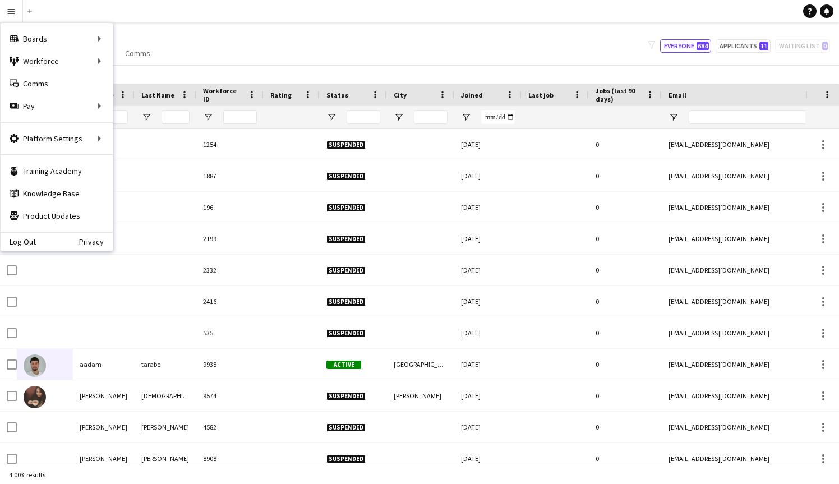
click at [37, 242] on div "Log Out Privacy" at bounding box center [57, 241] width 112 height 19
click at [26, 241] on link "Log Out" at bounding box center [18, 241] width 35 height 9
